Goal: Navigation & Orientation: Locate item on page

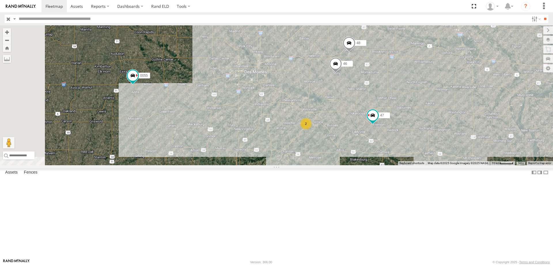
click at [254, 148] on div "0055 47 49 48 46 2" at bounding box center [276, 95] width 553 height 140
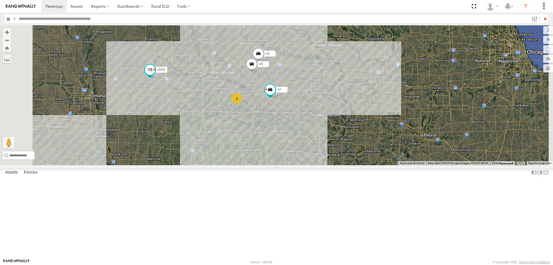
click at [155, 75] on span at bounding box center [150, 70] width 10 height 10
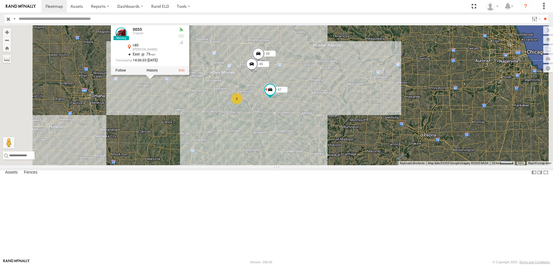
click at [231, 153] on div "0055 47 49 48 46 2 0055 Tractor I-80 [PERSON_NAME] 41.4963 , -94.78849 East 75 …" at bounding box center [276, 95] width 553 height 140
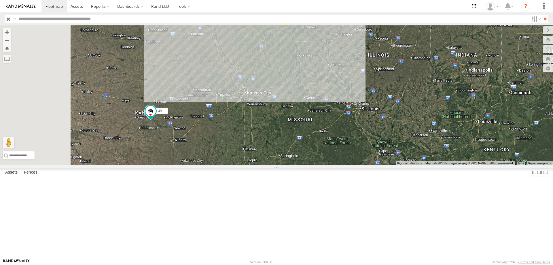
drag, startPoint x: 295, startPoint y: 197, endPoint x: 372, endPoint y: 123, distance: 107.2
click at [372, 123] on div "0055 49 47 2 2" at bounding box center [276, 95] width 553 height 140
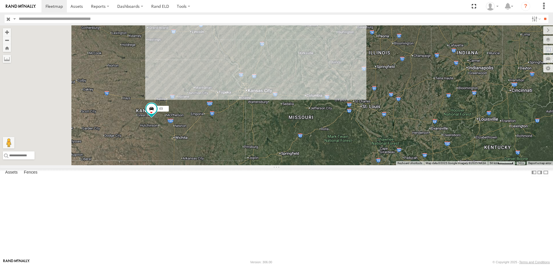
click at [158, 118] on span at bounding box center [151, 110] width 13 height 16
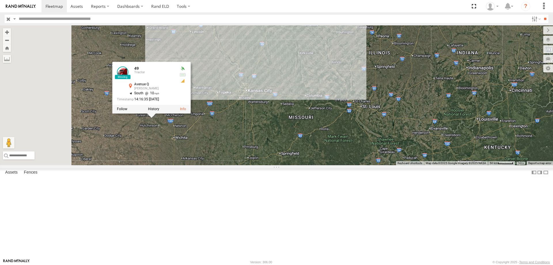
click at [285, 154] on div "0055 47 49 2 2 49 [GEOGRAPHIC_DATA][PERSON_NAME] 38.28537 , -98.19538 South 10 …" at bounding box center [276, 95] width 553 height 140
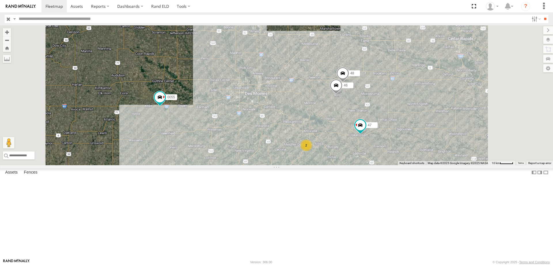
drag, startPoint x: 312, startPoint y: 175, endPoint x: 322, endPoint y: 114, distance: 61.9
click at [322, 114] on div "0055 49 545 47 48 46 2" at bounding box center [276, 95] width 553 height 140
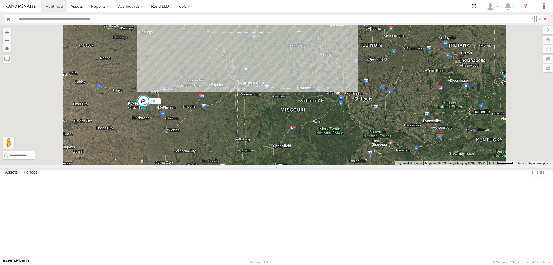
drag, startPoint x: 311, startPoint y: 192, endPoint x: 326, endPoint y: 112, distance: 80.8
click at [326, 112] on div "0055 49 545 47 2 2" at bounding box center [276, 95] width 553 height 140
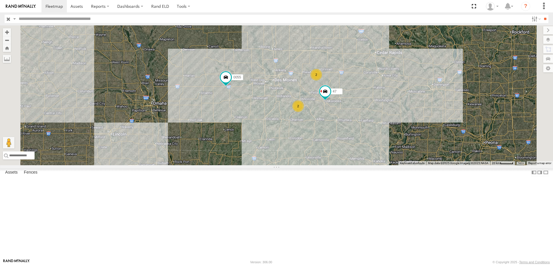
drag, startPoint x: 334, startPoint y: 80, endPoint x: 341, endPoint y: 118, distance: 38.9
click at [341, 118] on div "0055 49 545 2 47 2" at bounding box center [276, 95] width 553 height 140
click at [231, 82] on span at bounding box center [226, 77] width 10 height 10
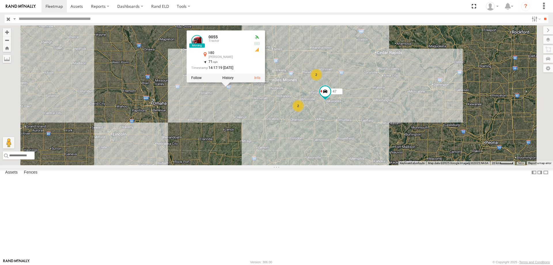
click at [378, 86] on div "0055 49 545 2 47 2 0055 Tractor I-80 [PERSON_NAME] 41.49613 , -94.51978 71 14:1…" at bounding box center [276, 95] width 553 height 140
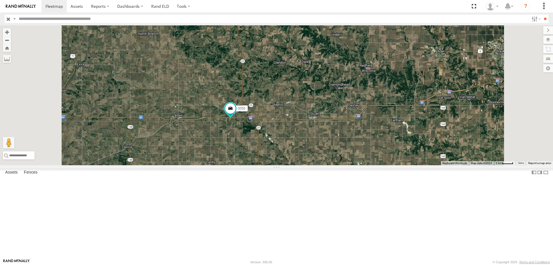
click at [312, 159] on div "0055 49 545 47" at bounding box center [276, 95] width 553 height 140
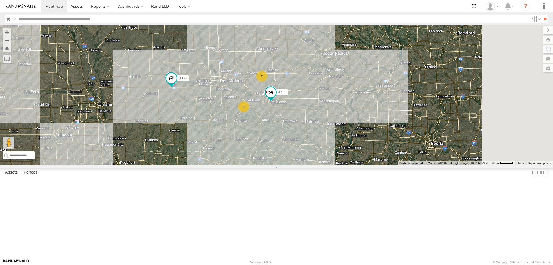
drag, startPoint x: 397, startPoint y: 209, endPoint x: 311, endPoint y: 188, distance: 88.6
click at [311, 165] on div "0055 49 545 47 2 2" at bounding box center [276, 95] width 553 height 140
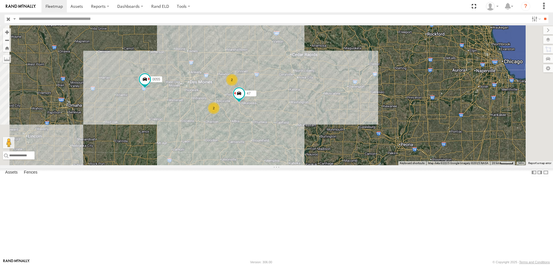
drag, startPoint x: 282, startPoint y: 90, endPoint x: 272, endPoint y: 168, distance: 79.0
click at [272, 165] on div "0055 49 545 2 47 2" at bounding box center [276, 95] width 553 height 140
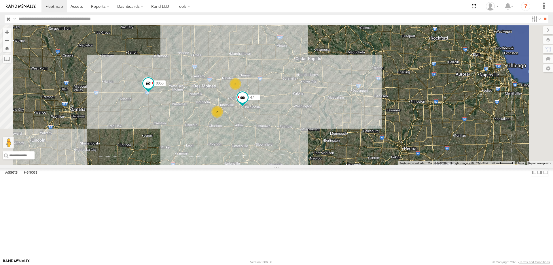
drag, startPoint x: 260, startPoint y: 152, endPoint x: 271, endPoint y: 164, distance: 16.5
click at [271, 164] on div "0055 49 545 2 47 2" at bounding box center [276, 95] width 553 height 140
